Goal: Navigation & Orientation: Find specific page/section

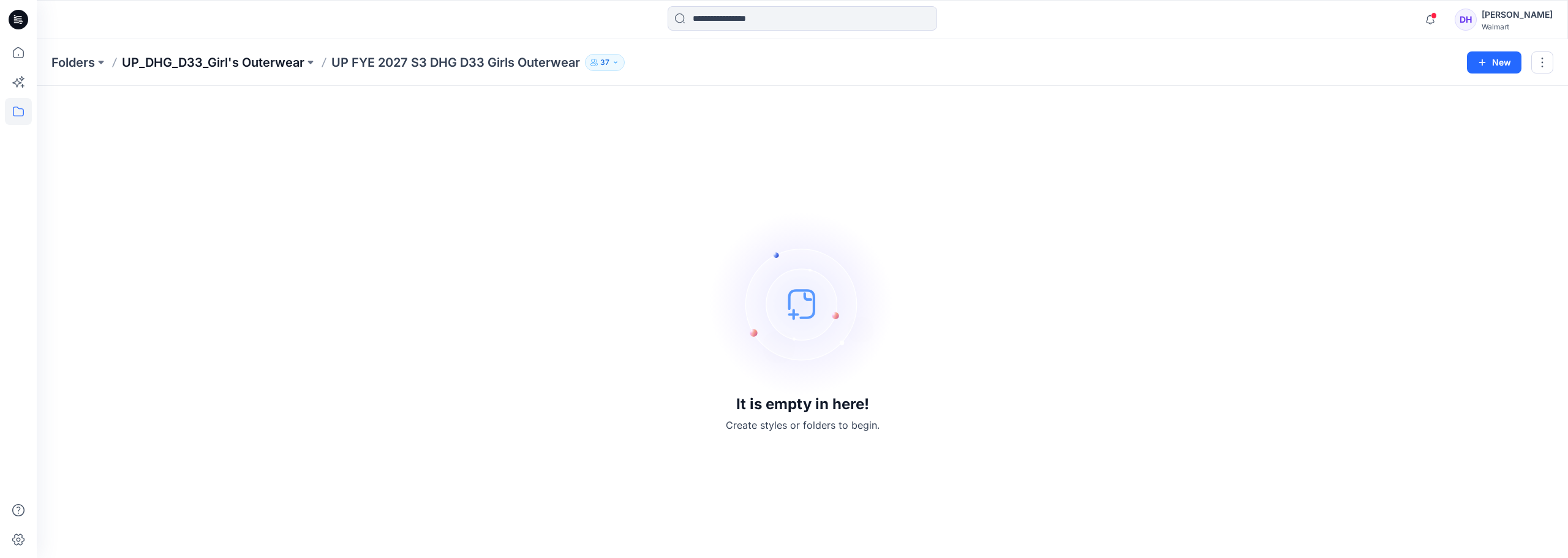
click at [199, 60] on p "UP_DHG_D33_Girl's Outerwear" at bounding box center [213, 62] width 183 height 17
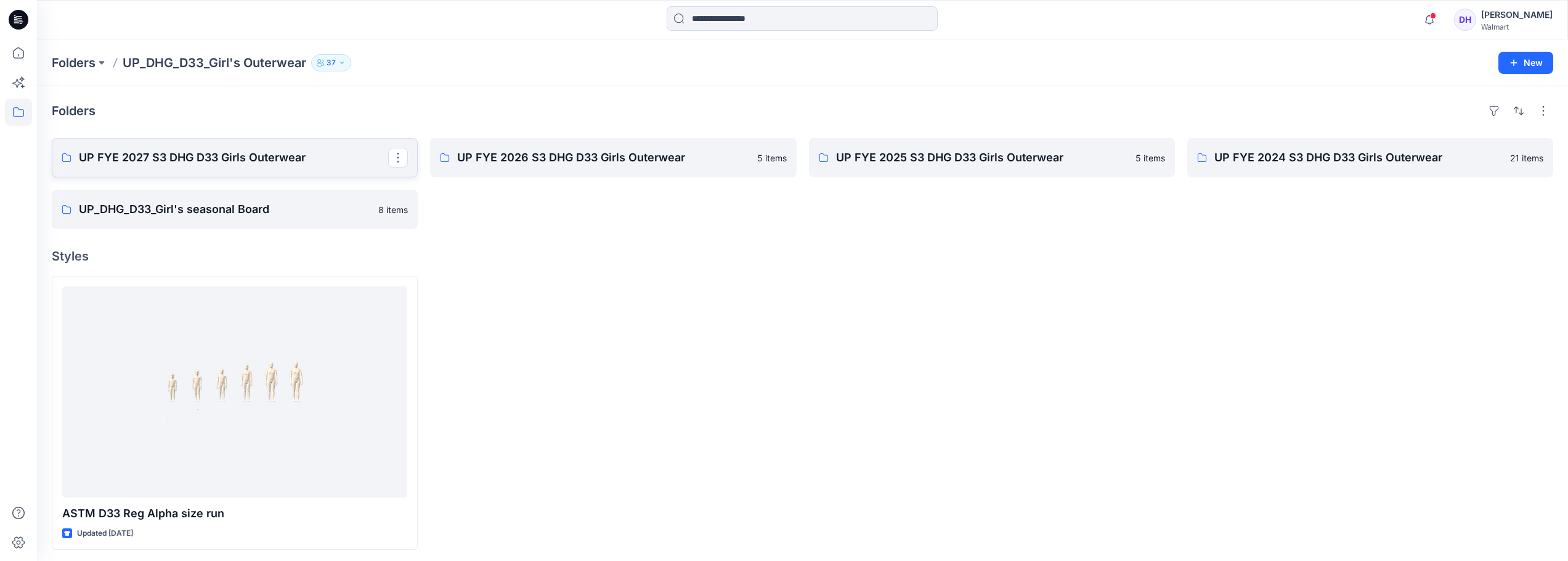
click at [223, 157] on p "UP FYE 2027 S3 DHG D33 Girls Outerwear" at bounding box center [233, 158] width 310 height 17
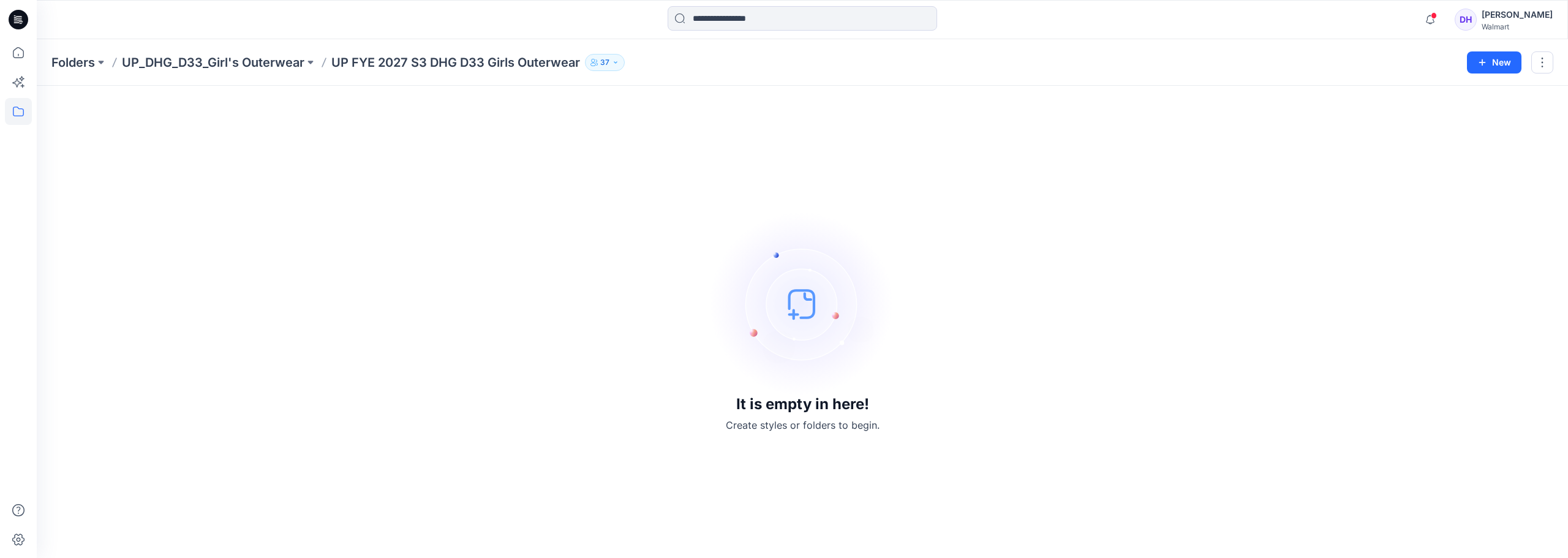
click at [395, 67] on p "UP FYE 2027 S3 DHG D33 Girls Outerwear" at bounding box center [456, 62] width 249 height 17
click at [250, 58] on p "UP_DHG_D33_Girl's Outerwear" at bounding box center [213, 62] width 183 height 17
